Goal: Information Seeking & Learning: Learn about a topic

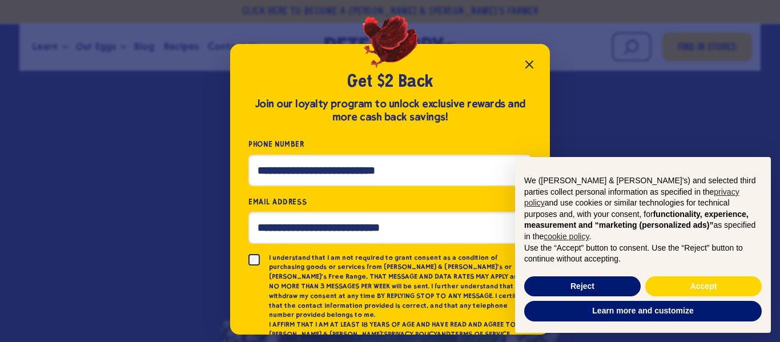
click at [532, 63] on icon "Close popup" at bounding box center [529, 65] width 14 height 14
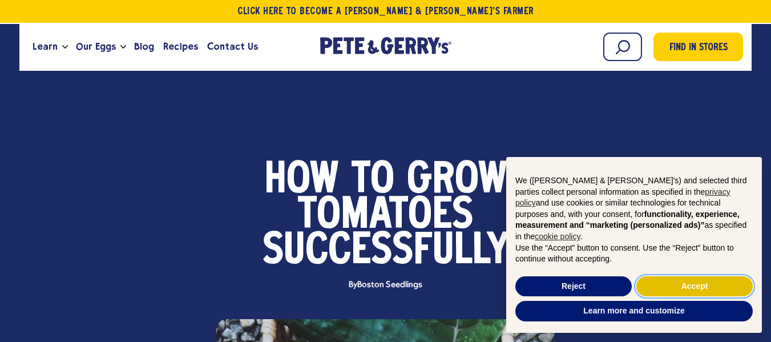
click at [661, 292] on button "Accept" at bounding box center [694, 286] width 116 height 21
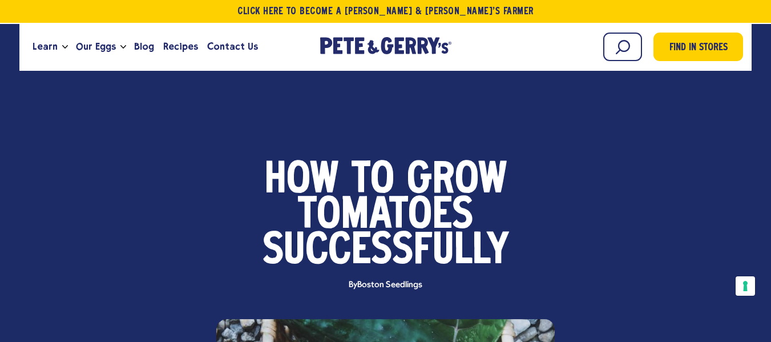
click at [381, 23] on div "Learn Our Hens Our Story FAQ Careers Farm With Us Egg Shortage Our Eggs Join Ou…" at bounding box center [385, 47] width 732 height 48
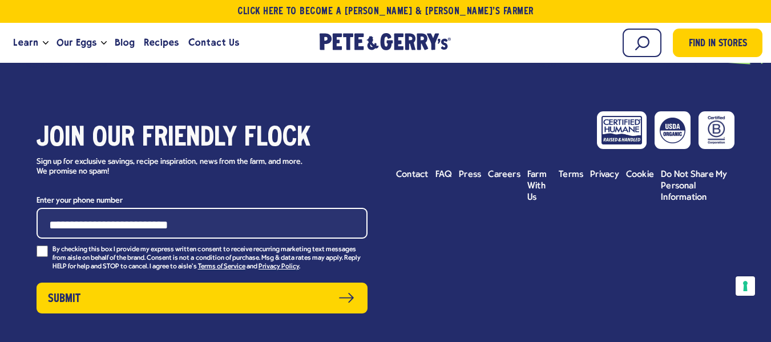
scroll to position [4218, 0]
